Goal: Task Accomplishment & Management: Manage account settings

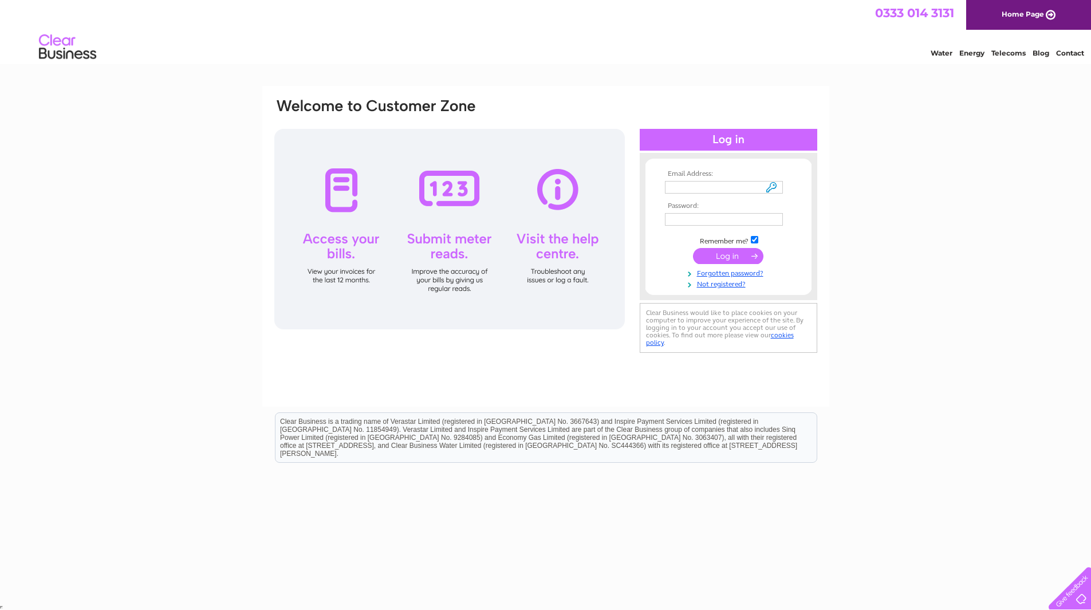
click at [770, 187] on input "text" at bounding box center [724, 187] width 118 height 13
type input "susan@bookspeed.com"
click at [749, 256] on input "submit" at bounding box center [728, 257] width 70 height 16
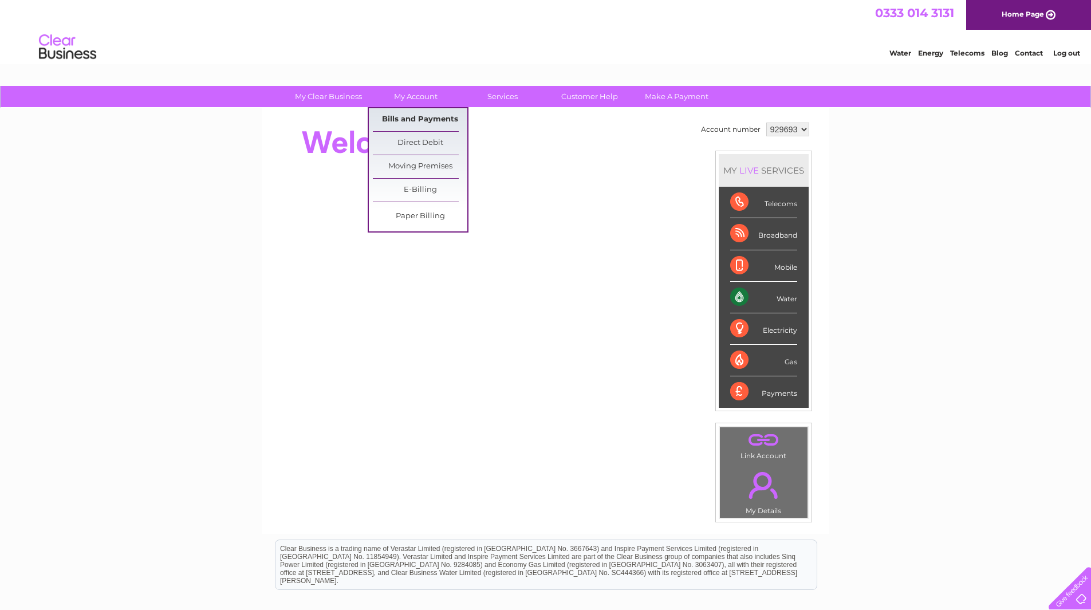
click at [413, 112] on link "Bills and Payments" at bounding box center [420, 119] width 94 height 23
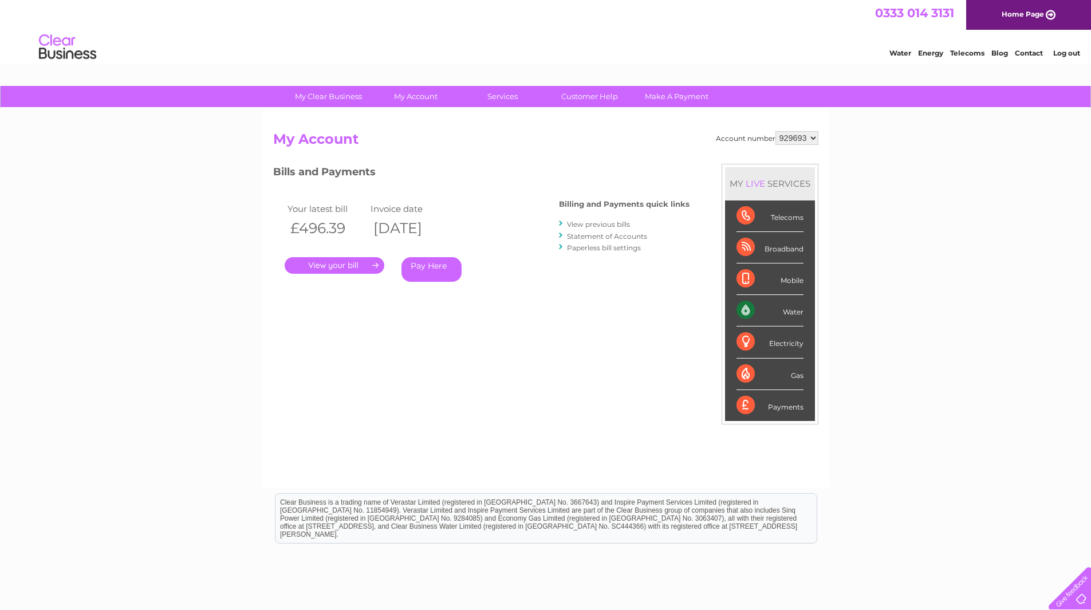
click at [363, 265] on link "." at bounding box center [335, 265] width 100 height 17
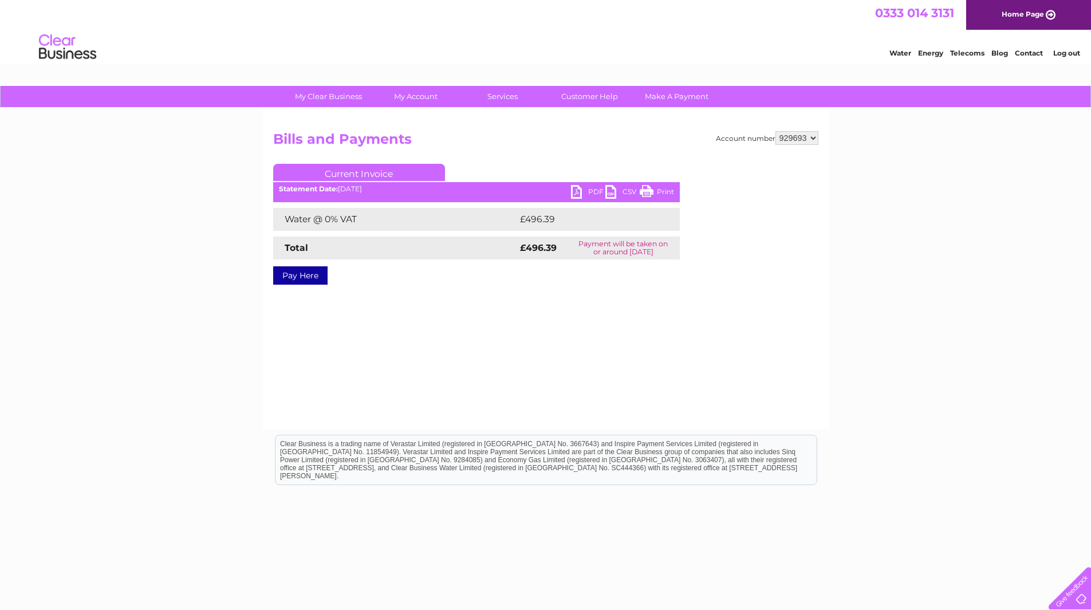
click at [594, 190] on link "PDF" at bounding box center [588, 193] width 34 height 17
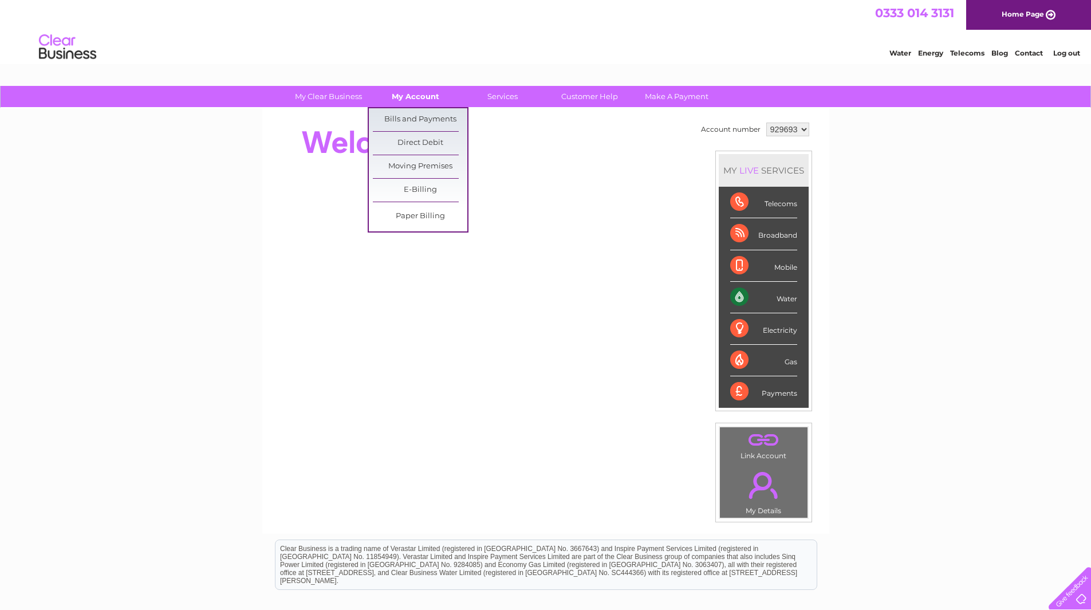
click at [413, 97] on link "My Account" at bounding box center [415, 96] width 94 height 21
click at [415, 116] on link "Bills and Payments" at bounding box center [420, 119] width 94 height 23
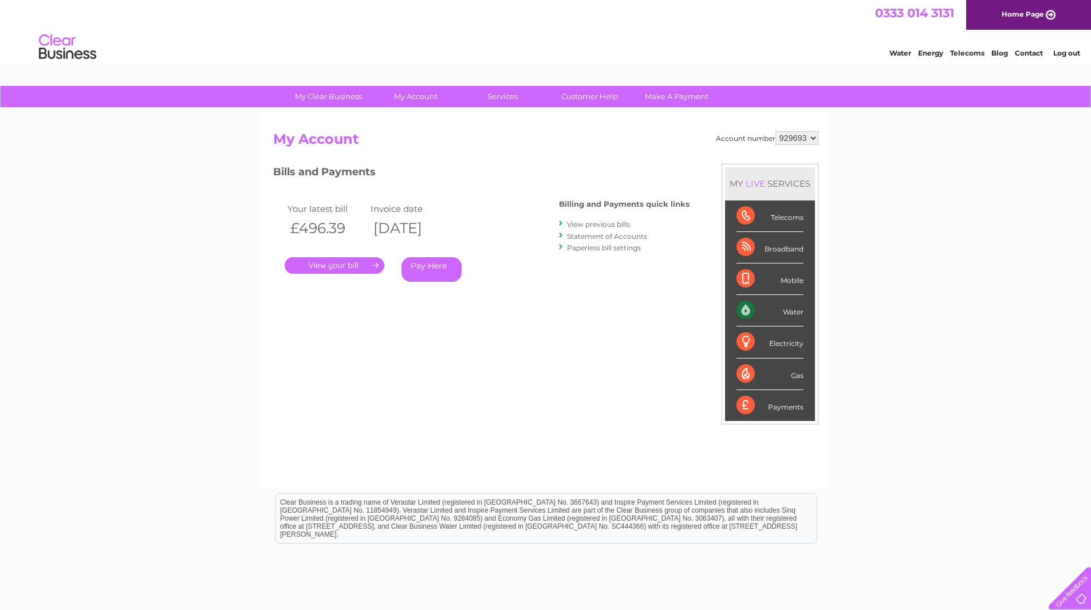
click at [604, 224] on link "View previous bills" at bounding box center [598, 224] width 63 height 9
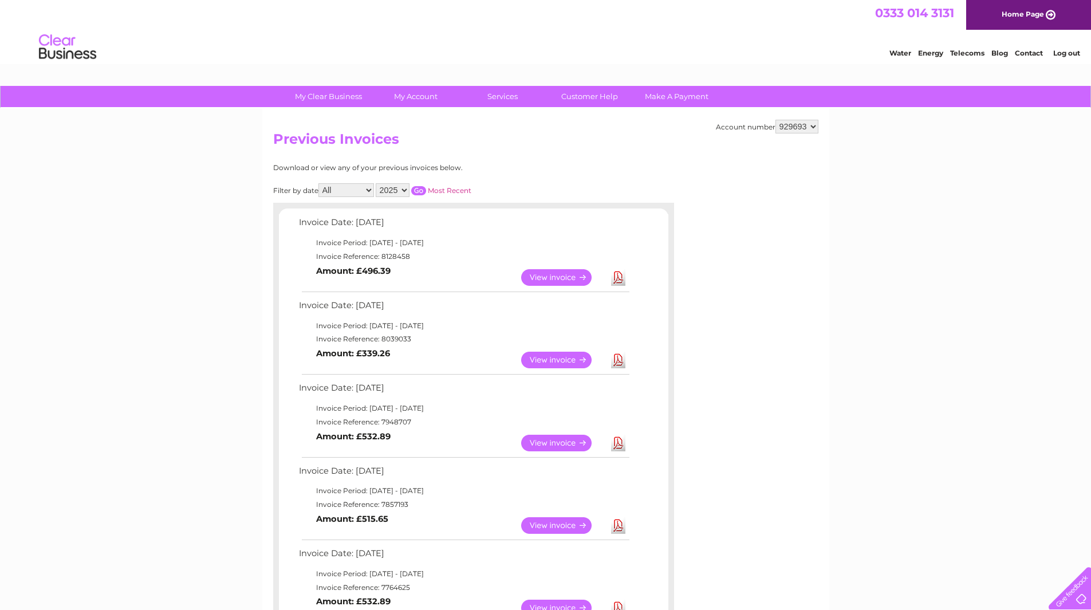
click at [557, 357] on link "View" at bounding box center [563, 360] width 84 height 17
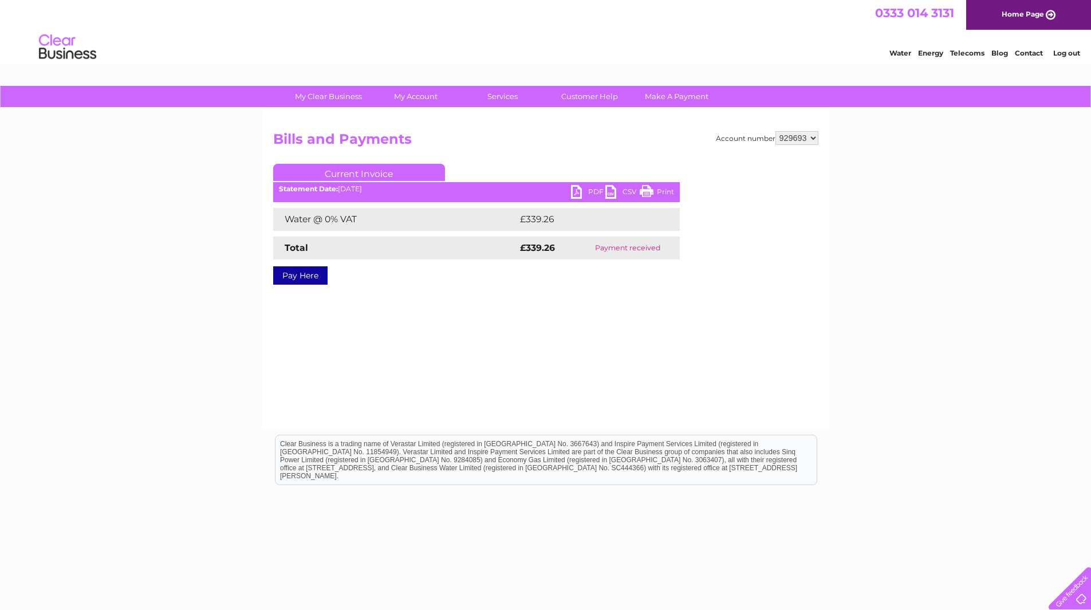
click at [574, 189] on link "PDF" at bounding box center [588, 193] width 34 height 17
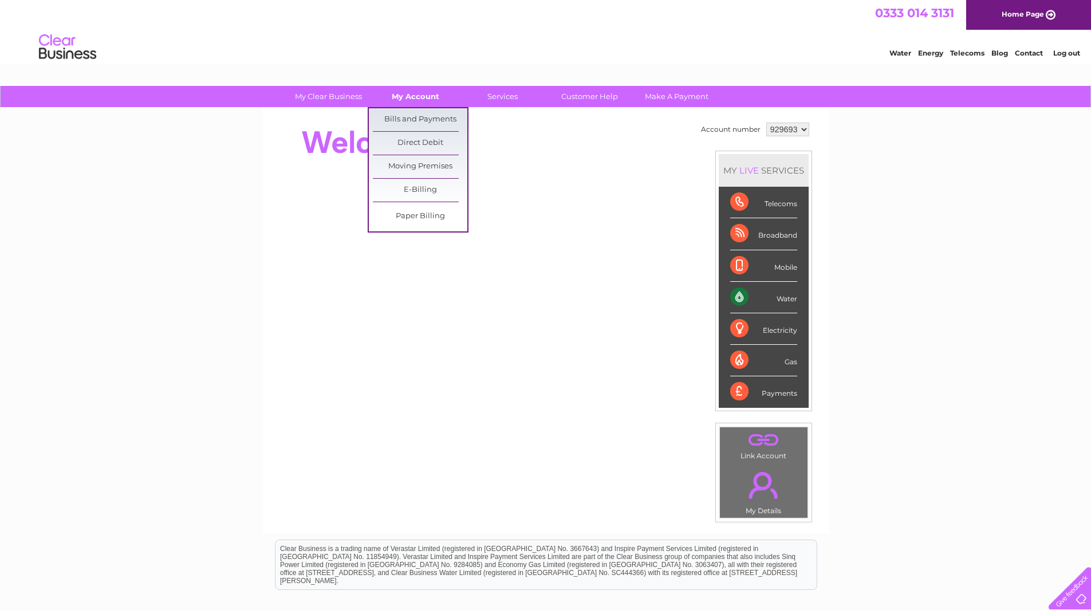
click at [421, 100] on link "My Account" at bounding box center [415, 96] width 94 height 21
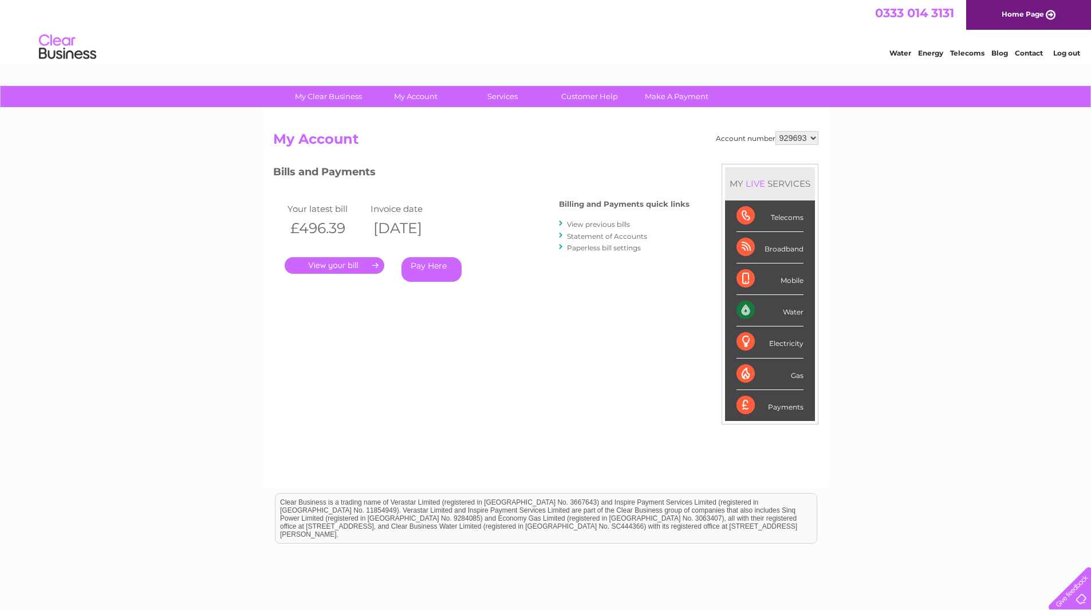
click at [364, 263] on link "." at bounding box center [335, 265] width 100 height 17
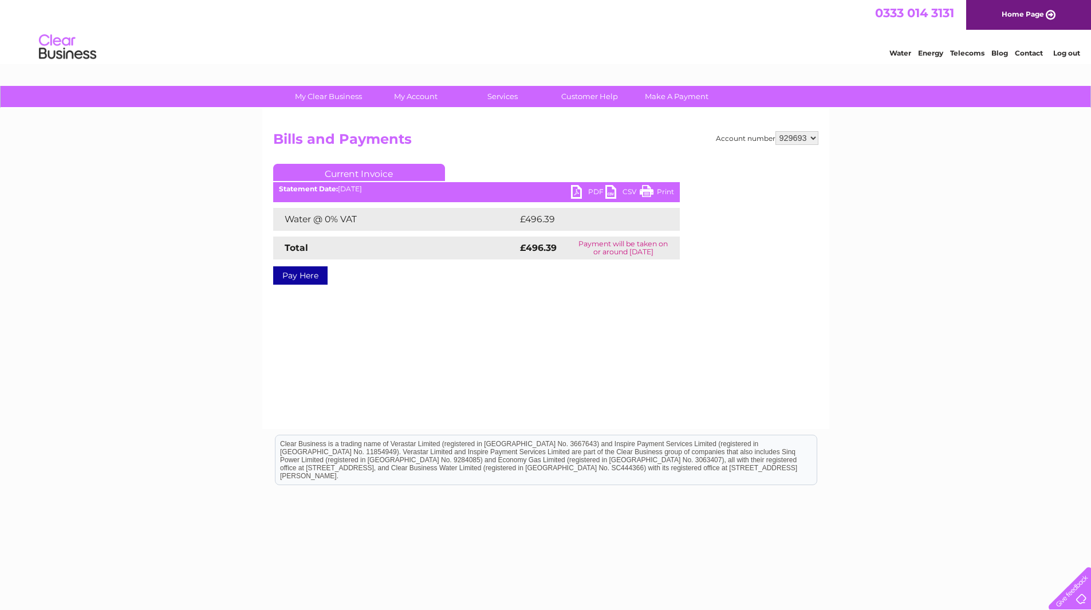
click at [581, 192] on link "PDF" at bounding box center [588, 193] width 34 height 17
